Goal: Information Seeking & Learning: Learn about a topic

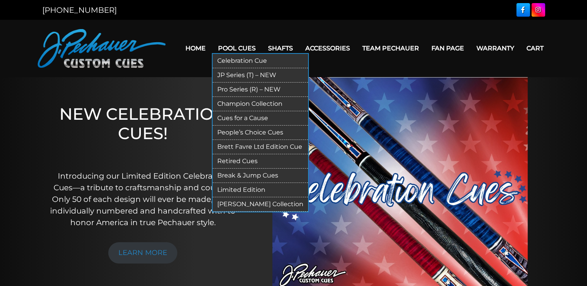
click at [240, 158] on link "Retired Cues" at bounding box center [260, 161] width 95 height 14
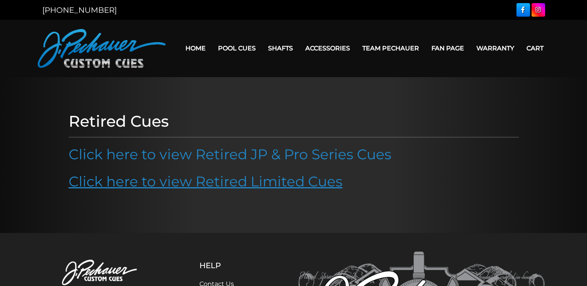
click at [254, 188] on link "Click here to view Retired Limited Cues" at bounding box center [206, 181] width 274 height 17
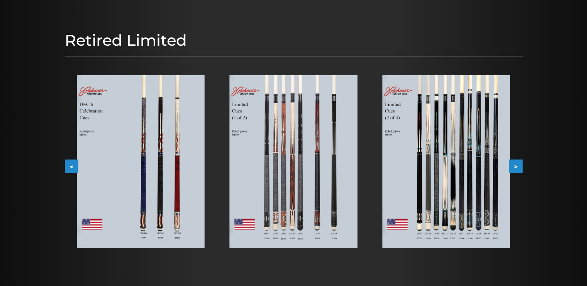
scroll to position [79, 0]
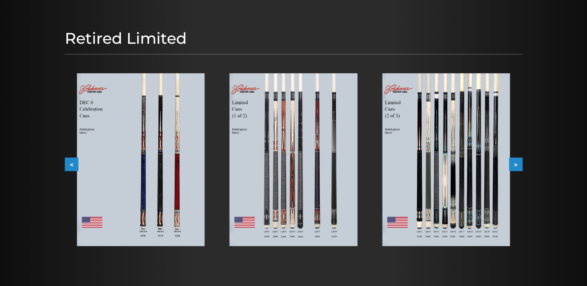
click at [436, 154] on img at bounding box center [446, 159] width 128 height 173
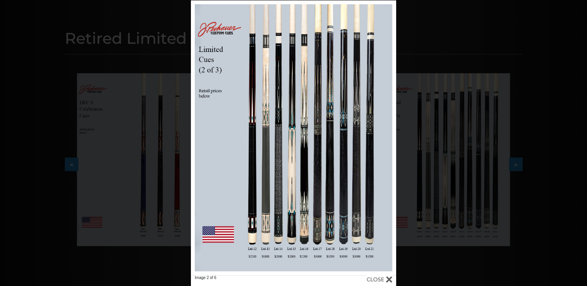
click at [559, 240] on div "Image 2 of 6" at bounding box center [293, 143] width 587 height 286
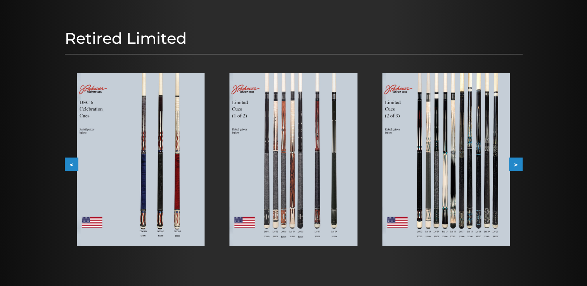
click at [522, 165] on button ">" at bounding box center [516, 165] width 14 height 14
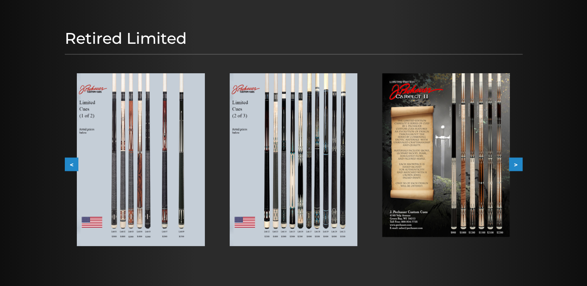
click at [472, 172] on img at bounding box center [446, 155] width 128 height 164
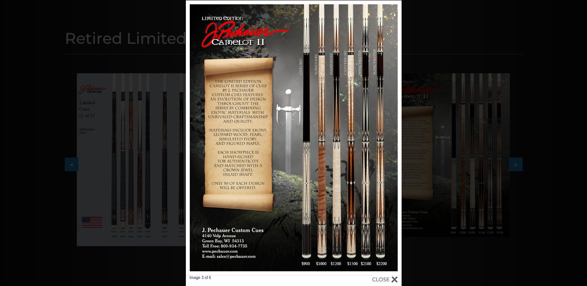
click at [474, 62] on div "Image 3 of 6" at bounding box center [293, 143] width 587 height 286
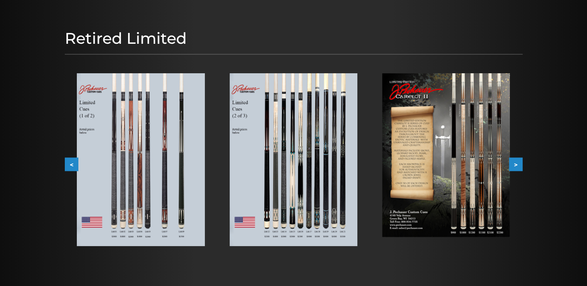
click at [518, 165] on button ">" at bounding box center [516, 165] width 14 height 14
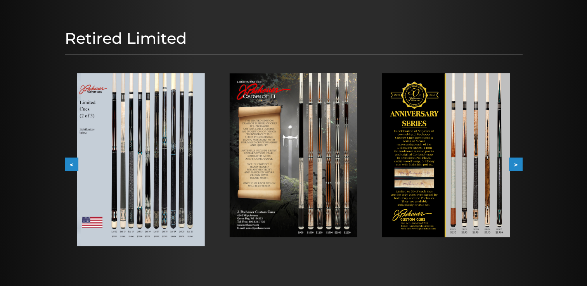
click at [518, 165] on button ">" at bounding box center [516, 165] width 14 height 14
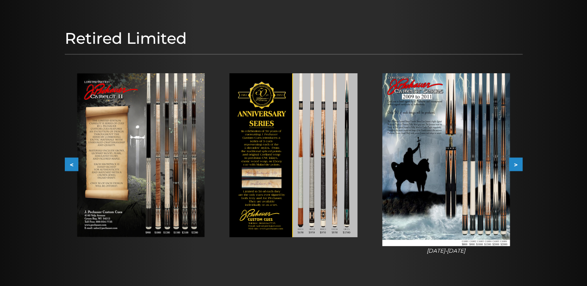
click at [484, 164] on img at bounding box center [446, 159] width 128 height 173
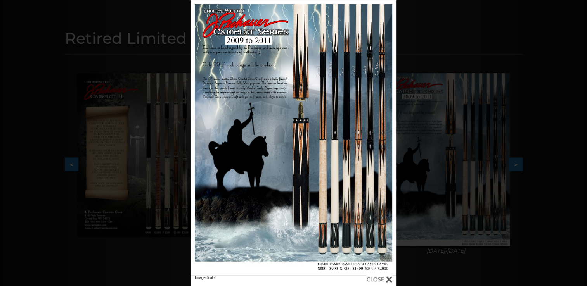
click at [543, 113] on div "Image 5 of 6" at bounding box center [293, 143] width 587 height 286
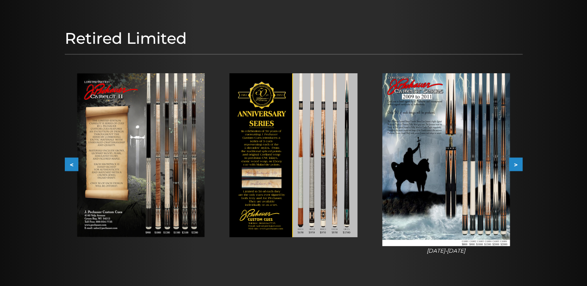
click at [518, 162] on button ">" at bounding box center [516, 165] width 14 height 14
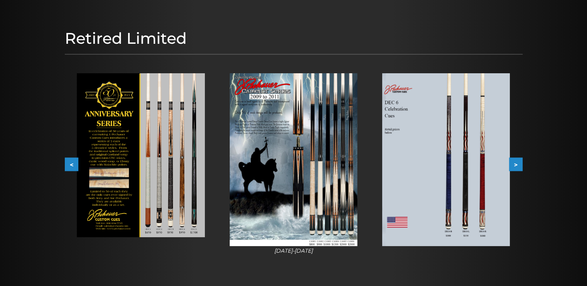
click at [518, 162] on button ">" at bounding box center [516, 165] width 14 height 14
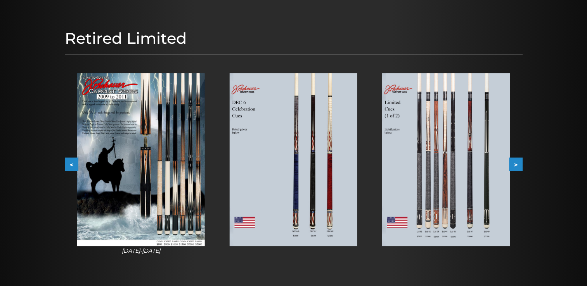
click at [518, 162] on button ">" at bounding box center [516, 165] width 14 height 14
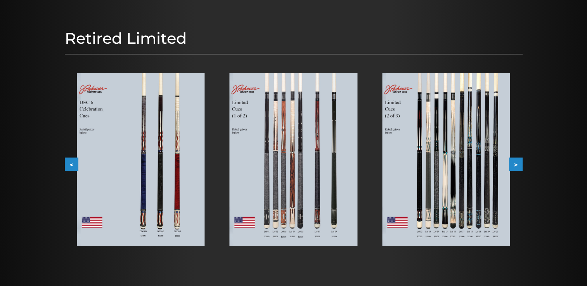
click at [518, 162] on button ">" at bounding box center [516, 165] width 14 height 14
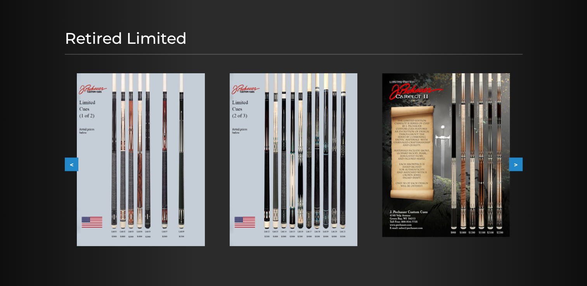
click at [127, 34] on h1 "Retired Limited" at bounding box center [294, 38] width 458 height 19
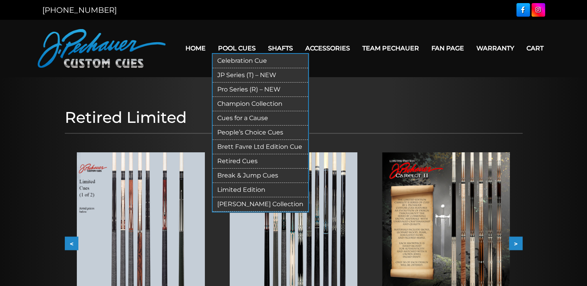
click at [232, 162] on link "Retired Cues" at bounding box center [260, 161] width 95 height 14
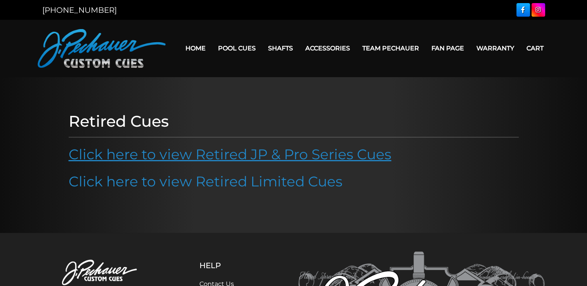
click at [253, 149] on link "Click here to view Retired JP & Pro Series Cues" at bounding box center [230, 154] width 323 height 17
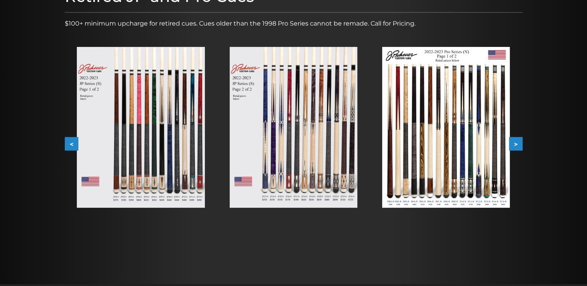
scroll to position [128, 0]
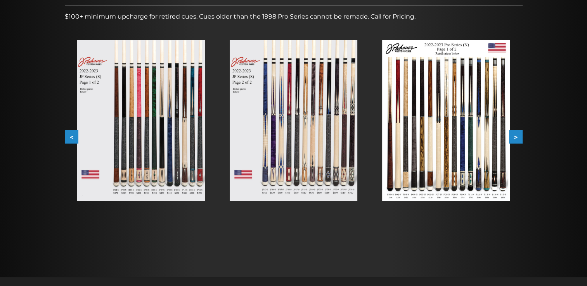
click at [517, 137] on button ">" at bounding box center [516, 137] width 14 height 14
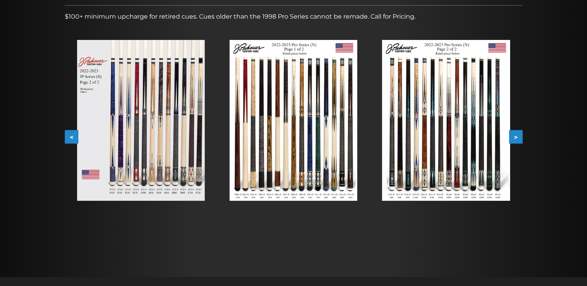
click at [481, 134] on img at bounding box center [446, 120] width 128 height 161
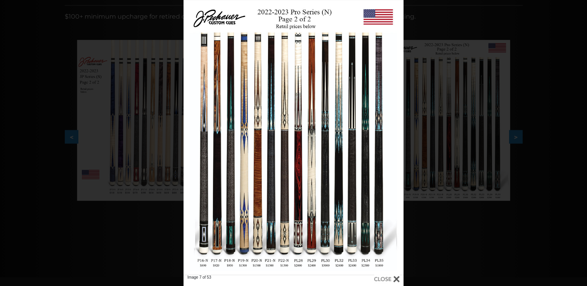
click at [512, 135] on div "Image 7 of 53" at bounding box center [293, 143] width 587 height 286
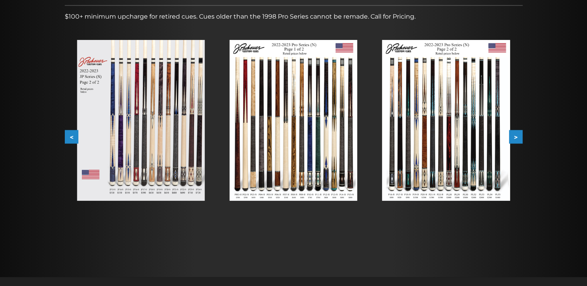
click at [512, 135] on button ">" at bounding box center [516, 137] width 14 height 14
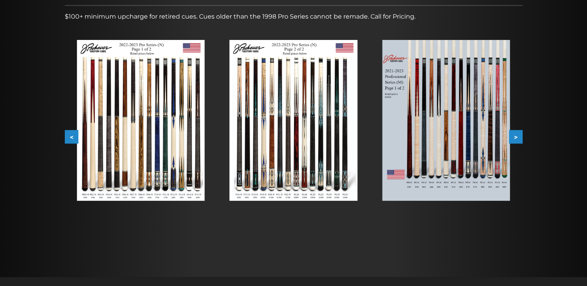
click at [512, 135] on button ">" at bounding box center [516, 137] width 14 height 14
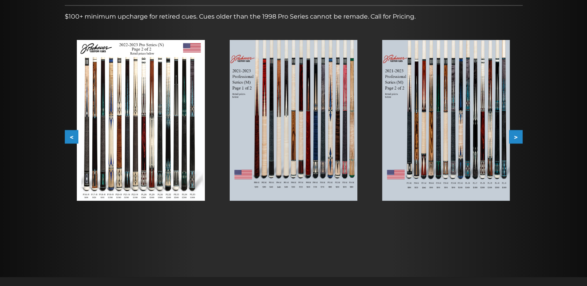
click at [478, 118] on img at bounding box center [446, 120] width 128 height 161
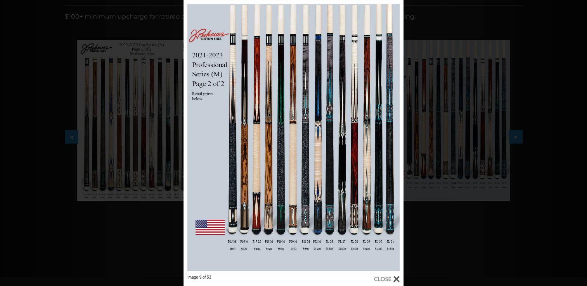
click at [478, 120] on div "Image 9 of 53" at bounding box center [293, 143] width 587 height 286
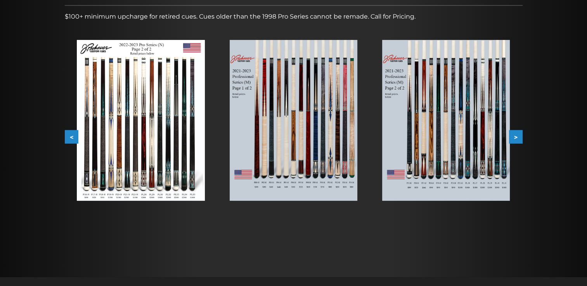
click at [519, 137] on button ">" at bounding box center [516, 137] width 14 height 14
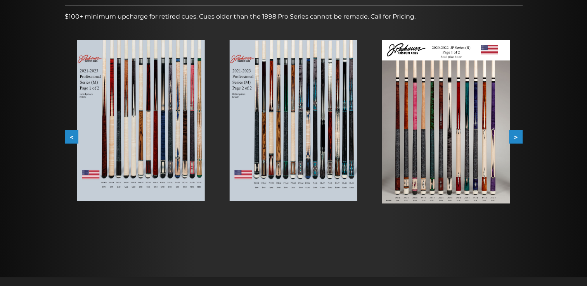
click at [517, 140] on button ">" at bounding box center [516, 137] width 14 height 14
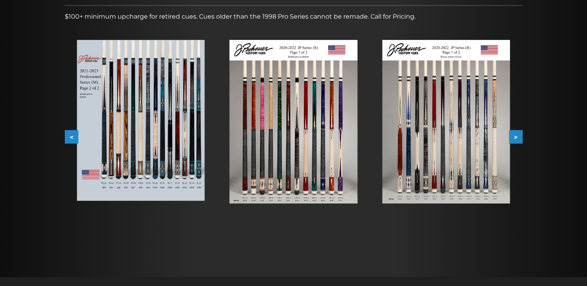
click at [517, 140] on button ">" at bounding box center [516, 137] width 14 height 14
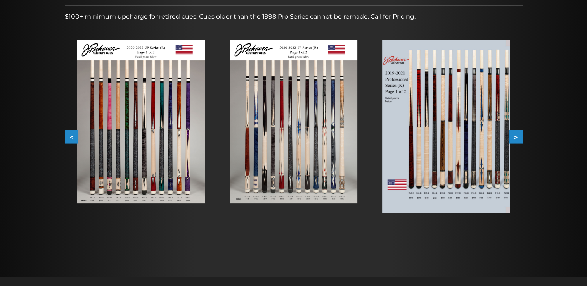
click at [517, 140] on button ">" at bounding box center [516, 137] width 14 height 14
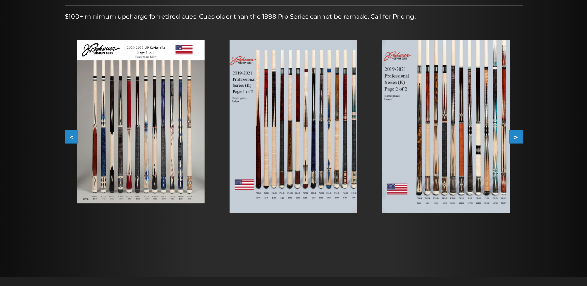
click at [498, 148] on img at bounding box center [446, 126] width 128 height 173
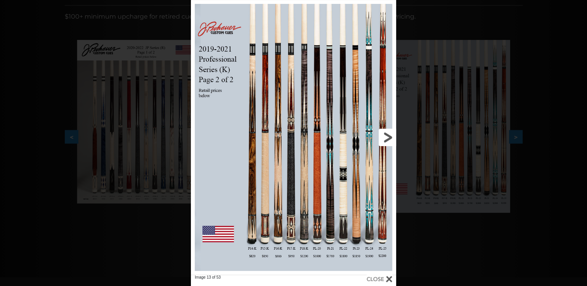
click at [368, 120] on link at bounding box center [350, 137] width 92 height 275
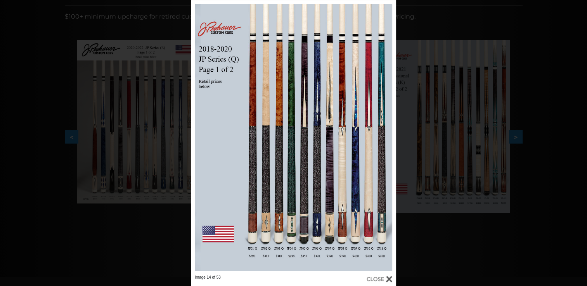
click at [41, 139] on div "Image 14 of 53" at bounding box center [293, 143] width 587 height 286
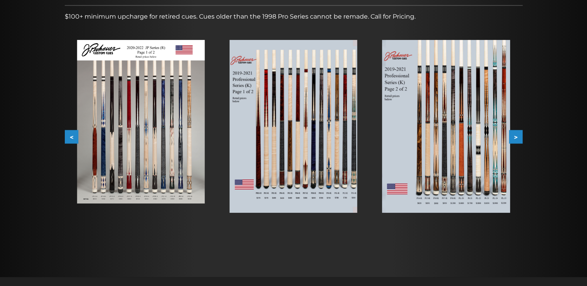
click at [479, 105] on img at bounding box center [446, 126] width 128 height 173
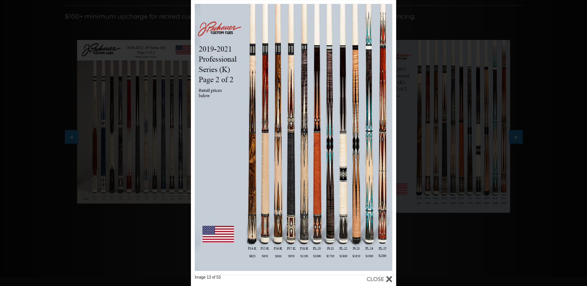
click at [546, 142] on div "Image 13 of 53" at bounding box center [293, 143] width 587 height 286
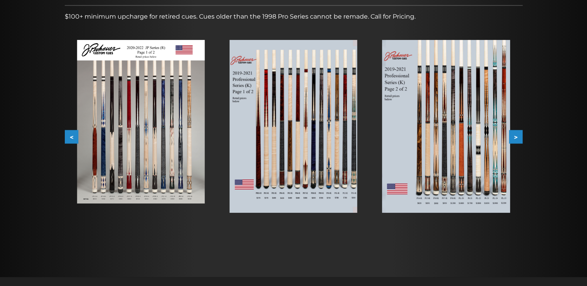
click at [511, 136] on button ">" at bounding box center [516, 137] width 14 height 14
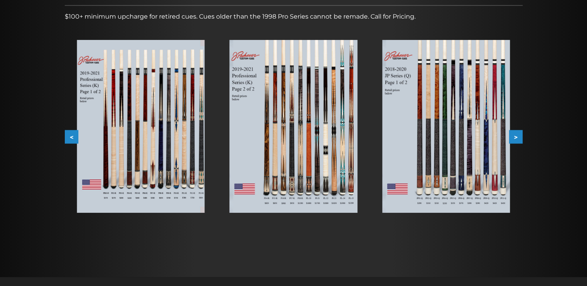
click at [511, 136] on button ">" at bounding box center [516, 137] width 14 height 14
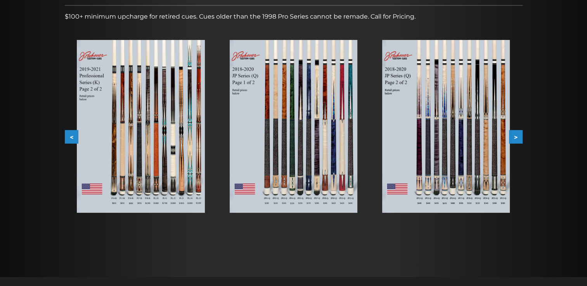
click at [511, 136] on button ">" at bounding box center [516, 137] width 14 height 14
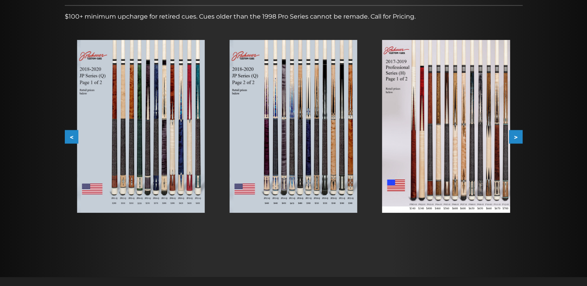
click at [511, 136] on button ">" at bounding box center [516, 137] width 14 height 14
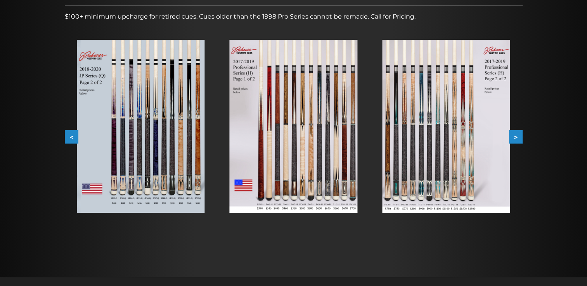
click at [482, 131] on img at bounding box center [446, 126] width 128 height 173
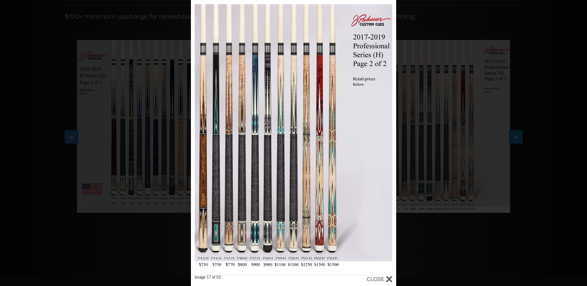
click at [478, 134] on div "Image 17 of 53" at bounding box center [293, 143] width 587 height 286
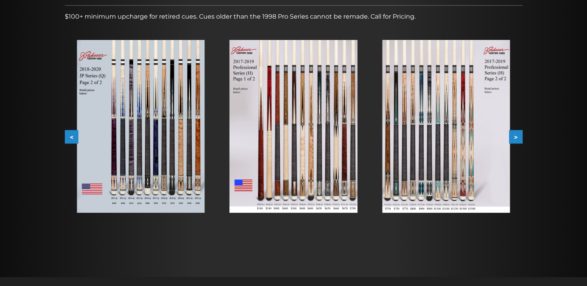
click at [513, 139] on button ">" at bounding box center [516, 137] width 14 height 14
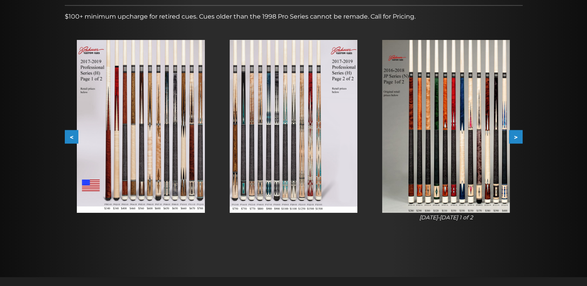
click at [511, 140] on button ">" at bounding box center [516, 137] width 14 height 14
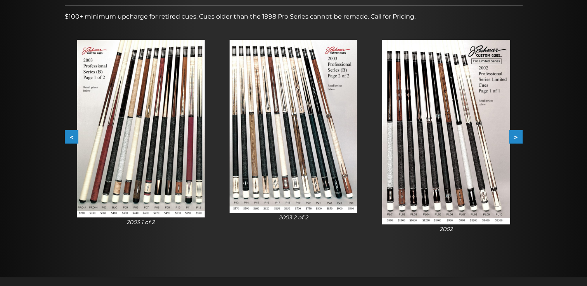
click at [407, 94] on img at bounding box center [446, 132] width 128 height 185
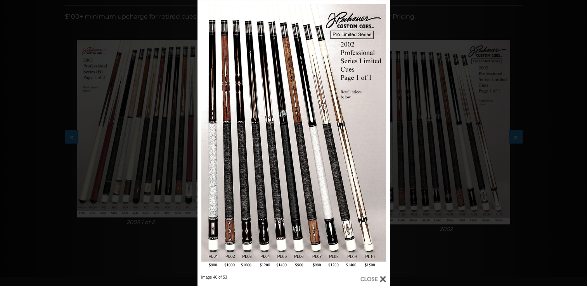
click at [523, 94] on div "Image 40 of 53" at bounding box center [293, 143] width 587 height 286
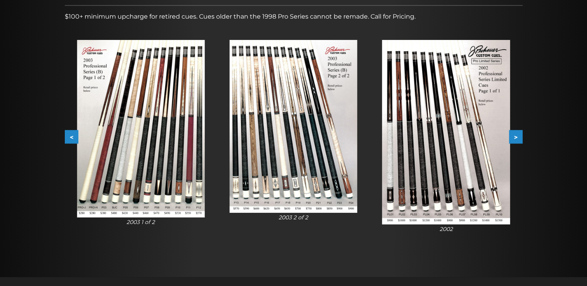
scroll to position [0, 0]
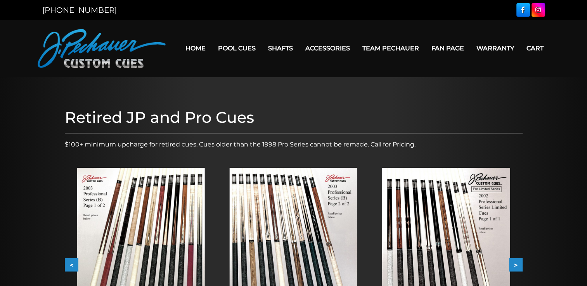
click at [446, 48] on link "Fan Page" at bounding box center [447, 48] width 45 height 20
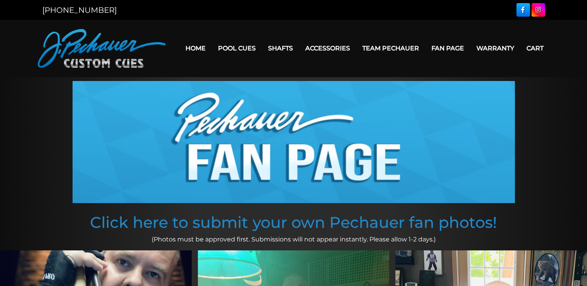
click at [534, 49] on link "Cart" at bounding box center [534, 48] width 29 height 20
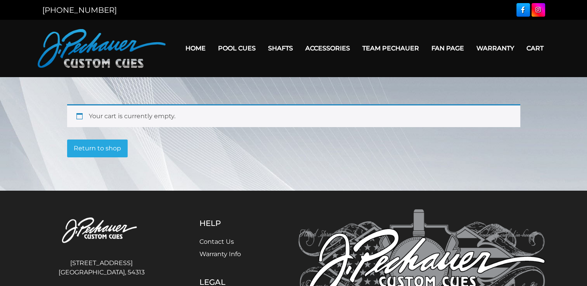
click at [374, 50] on link "Team Pechauer" at bounding box center [390, 48] width 69 height 20
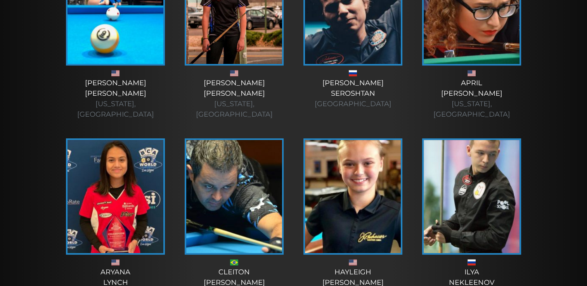
scroll to position [279, 0]
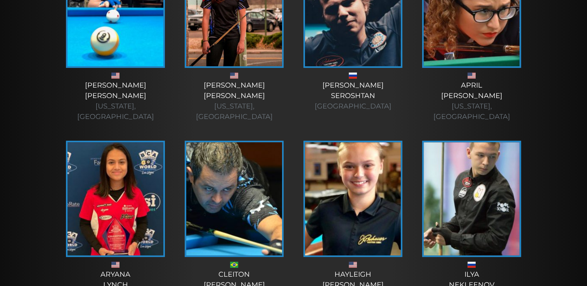
click at [447, 46] on img at bounding box center [472, 9] width 96 height 113
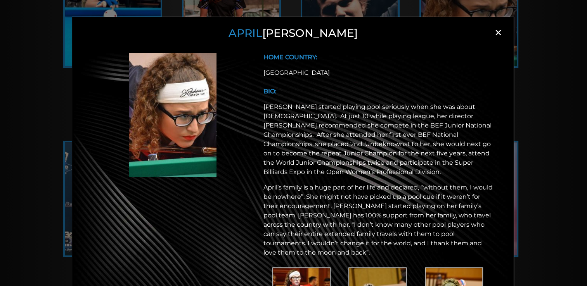
scroll to position [0, 0]
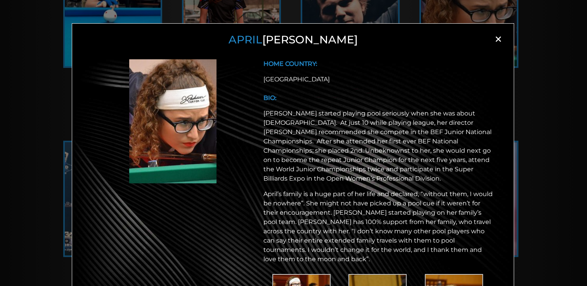
click at [494, 40] on span "×" at bounding box center [498, 39] width 12 height 12
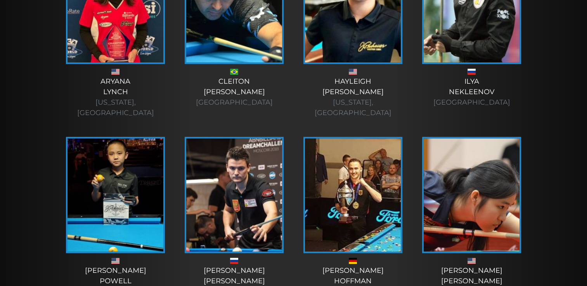
scroll to position [479, 0]
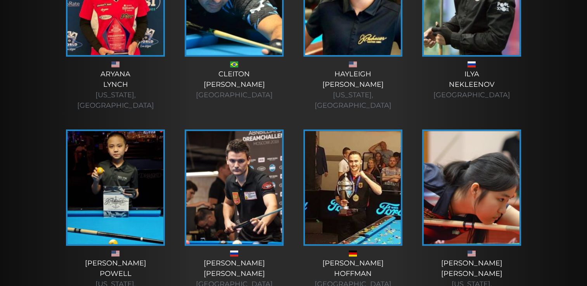
click at [239, 146] on img at bounding box center [234, 187] width 96 height 113
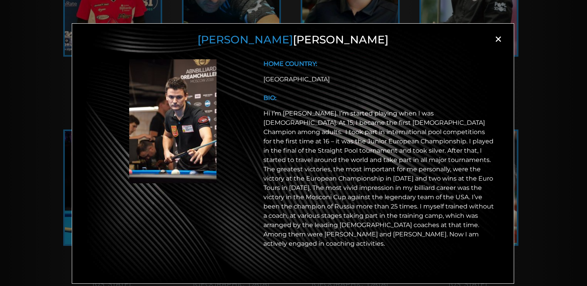
click at [498, 39] on span "×" at bounding box center [498, 39] width 12 height 12
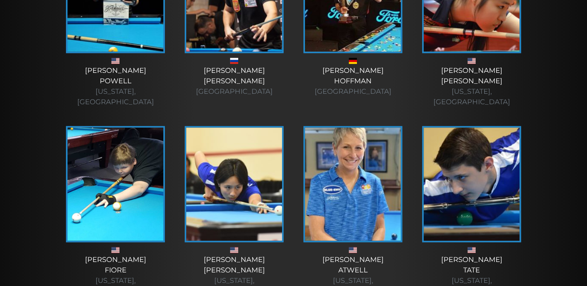
scroll to position [672, 0]
click at [440, 139] on img at bounding box center [472, 184] width 96 height 113
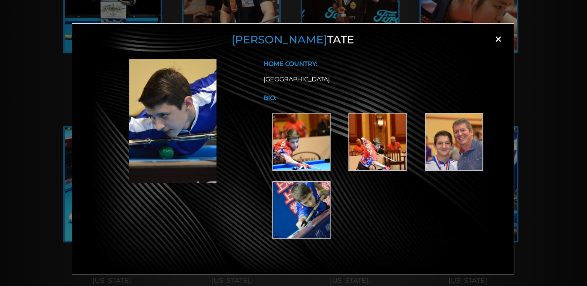
click at [160, 133] on img at bounding box center [172, 121] width 87 height 124
click at [302, 157] on img at bounding box center [301, 142] width 58 height 58
click at [497, 40] on span "×" at bounding box center [498, 39] width 12 height 12
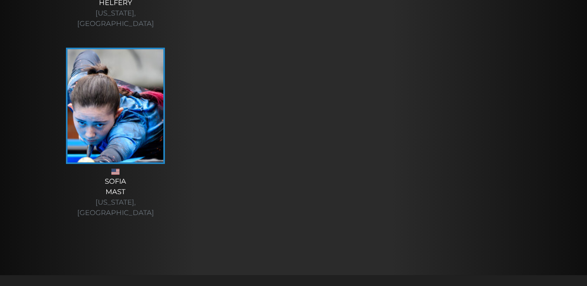
scroll to position [2936, 0]
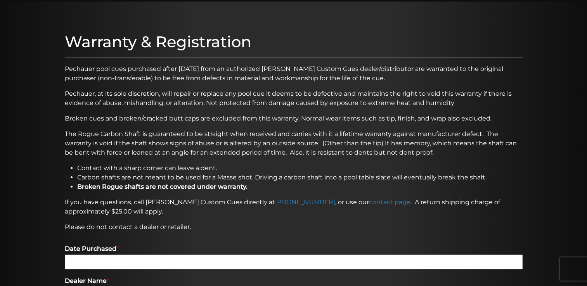
scroll to position [75, 0]
